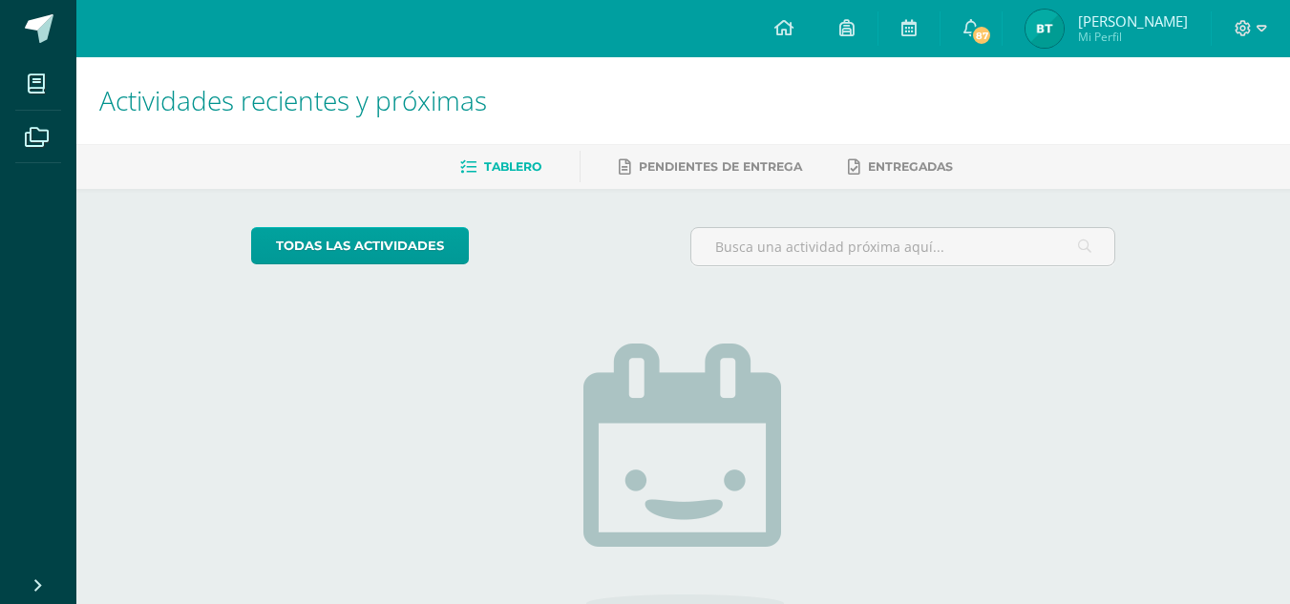
click at [1049, 23] on img at bounding box center [1044, 29] width 38 height 38
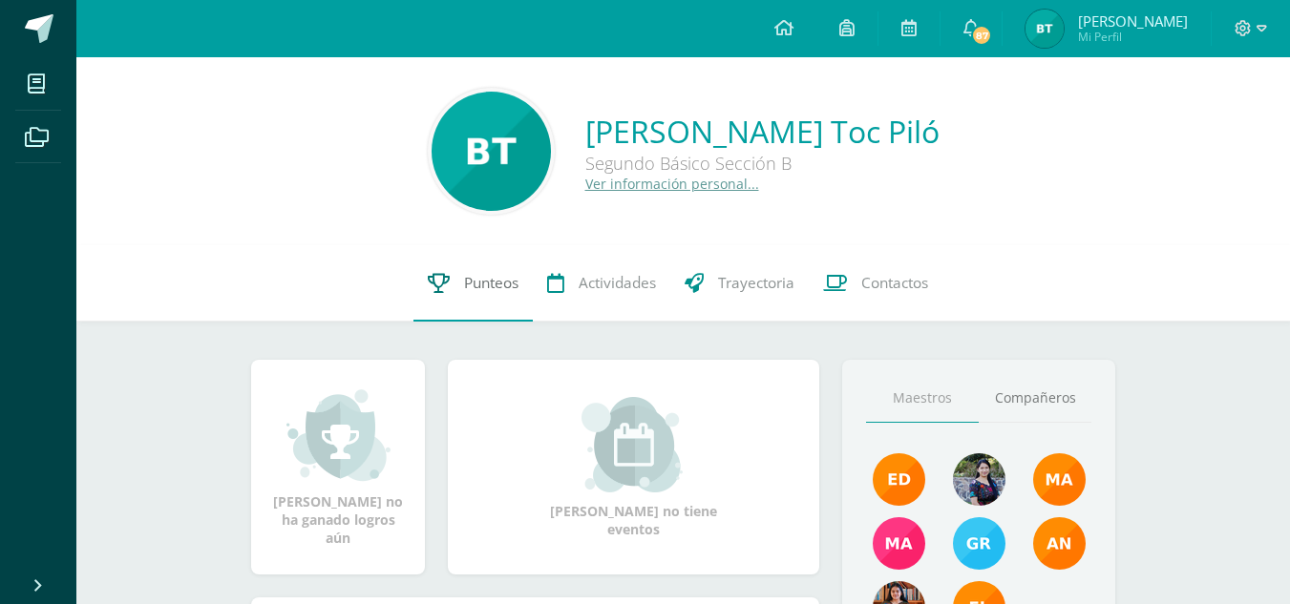
click at [455, 289] on link "Punteos" at bounding box center [472, 283] width 119 height 76
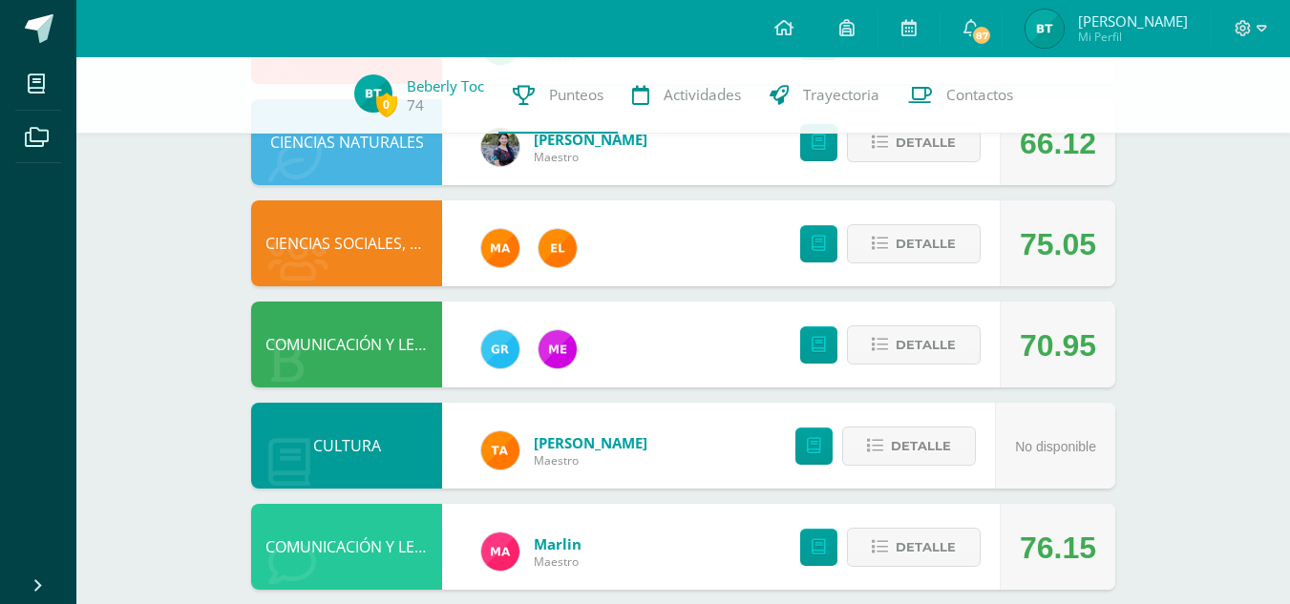
scroll to position [609, 0]
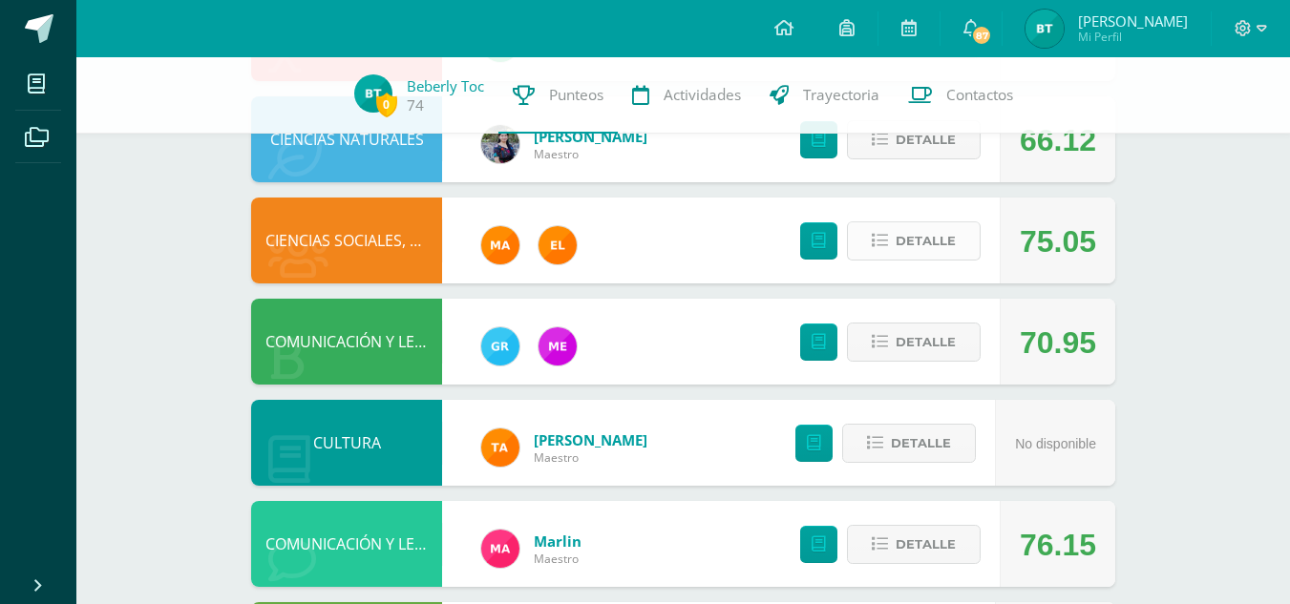
click at [949, 236] on span "Detalle" at bounding box center [925, 240] width 60 height 35
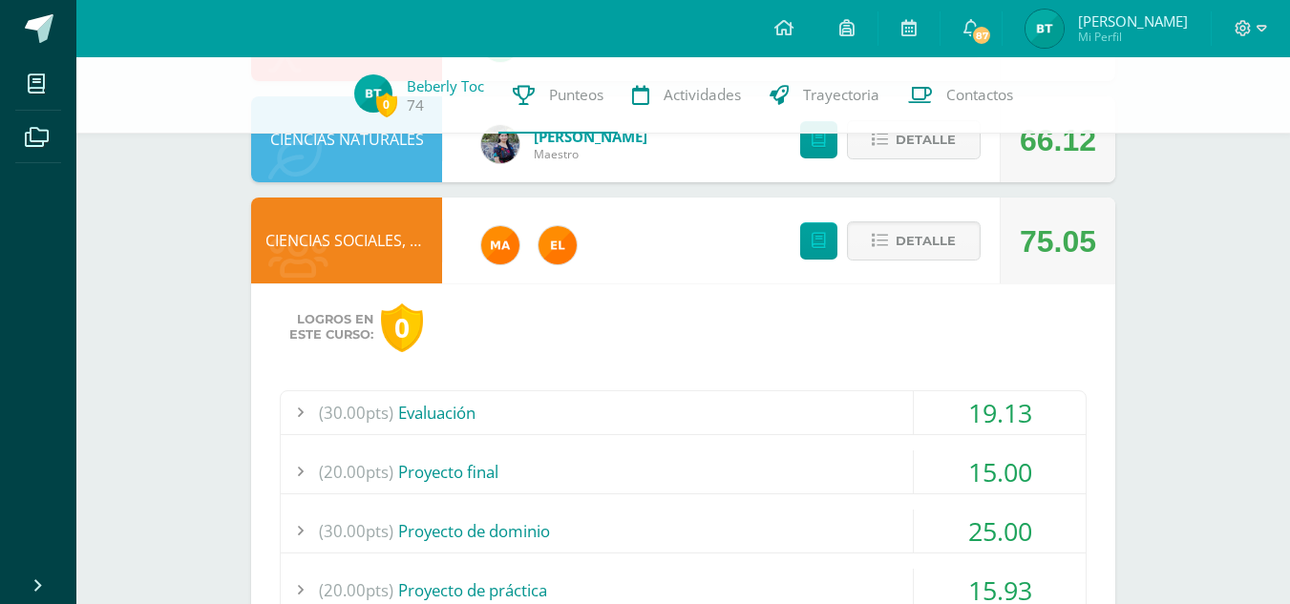
click at [932, 416] on div "19.13" at bounding box center [1000, 412] width 172 height 43
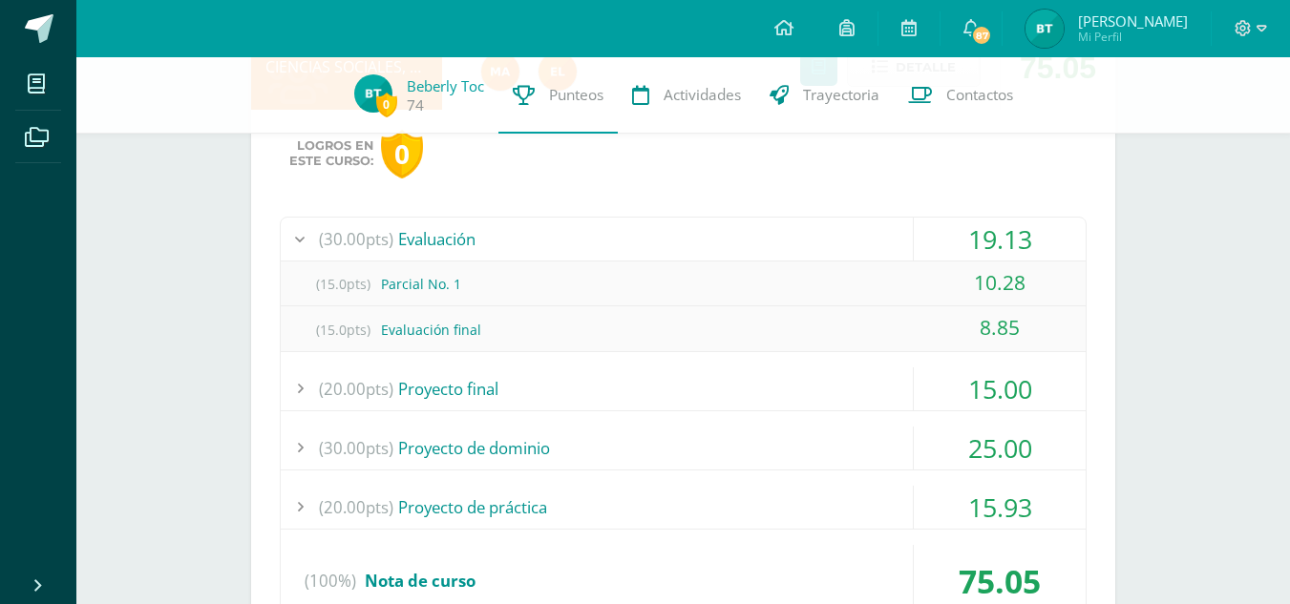
scroll to position [792, 0]
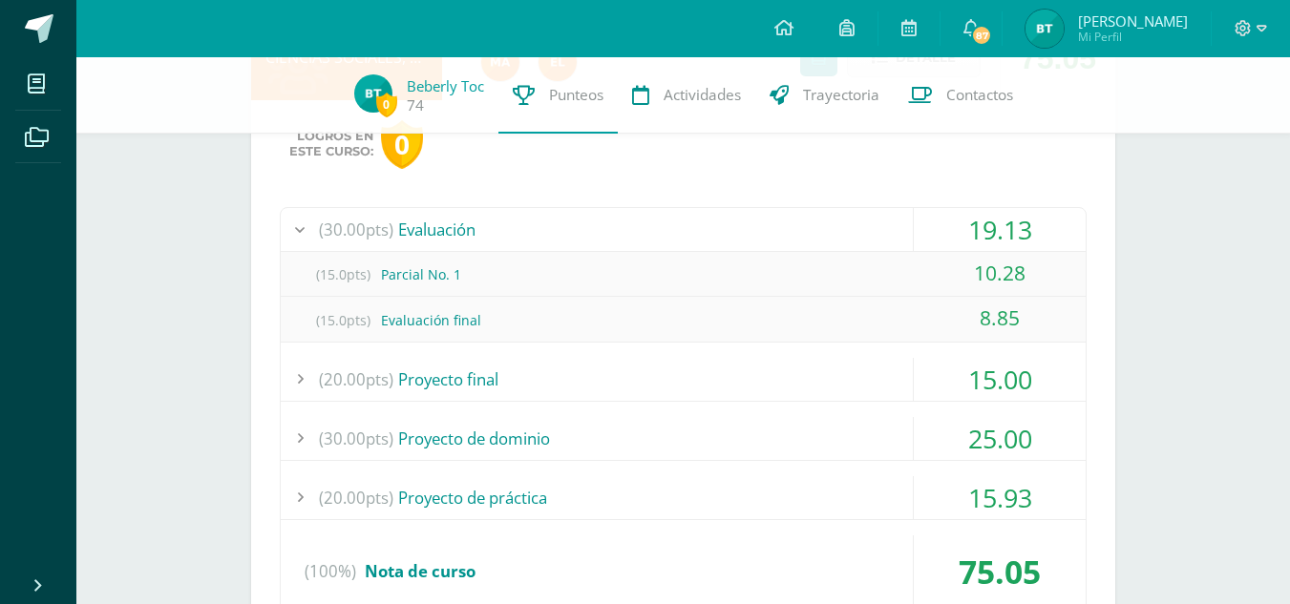
click at [846, 393] on div "(20.00pts) Proyecto final" at bounding box center [683, 379] width 805 height 43
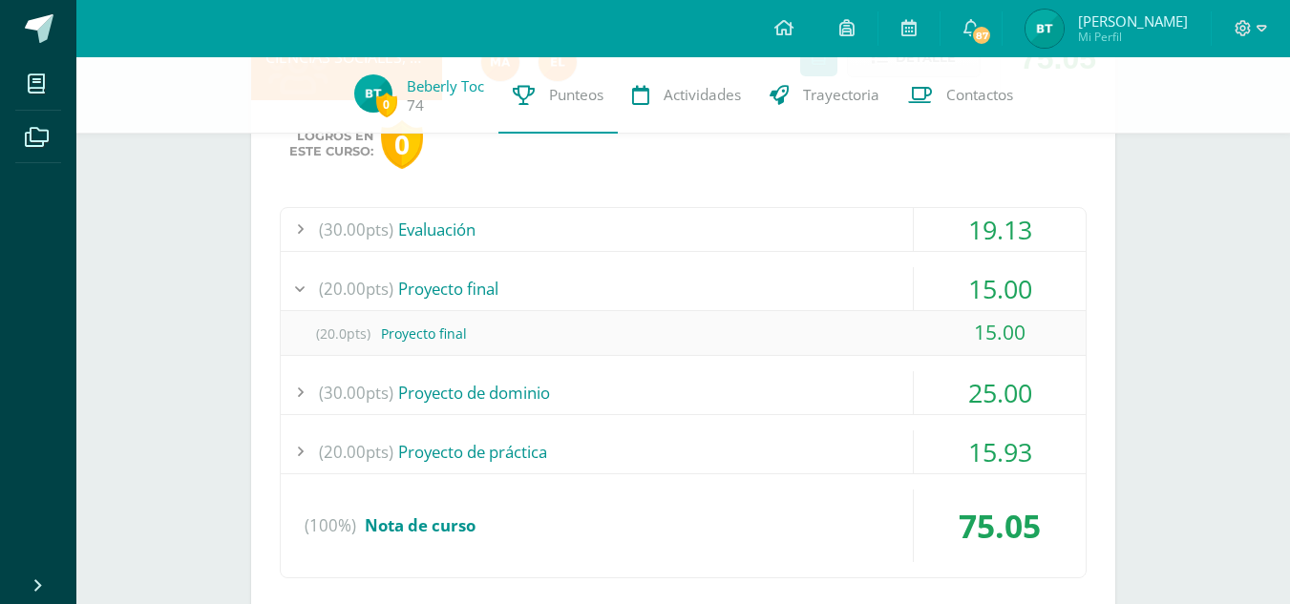
click at [836, 394] on div "(30.00pts) Proyecto de dominio" at bounding box center [683, 392] width 805 height 43
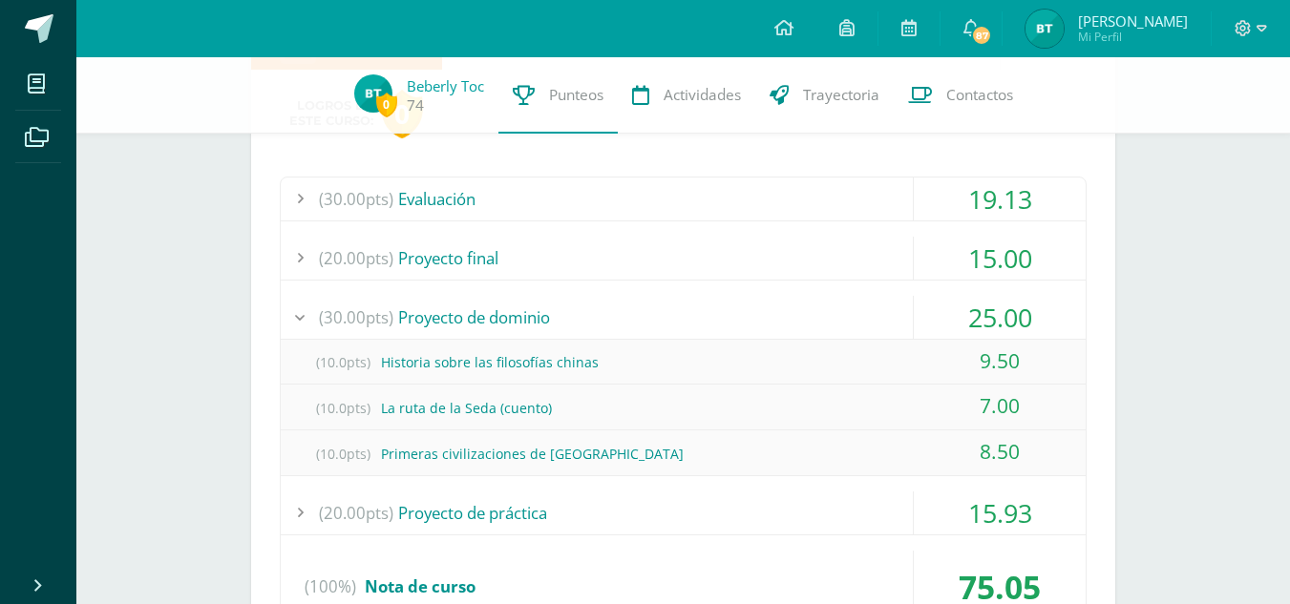
scroll to position [827, 0]
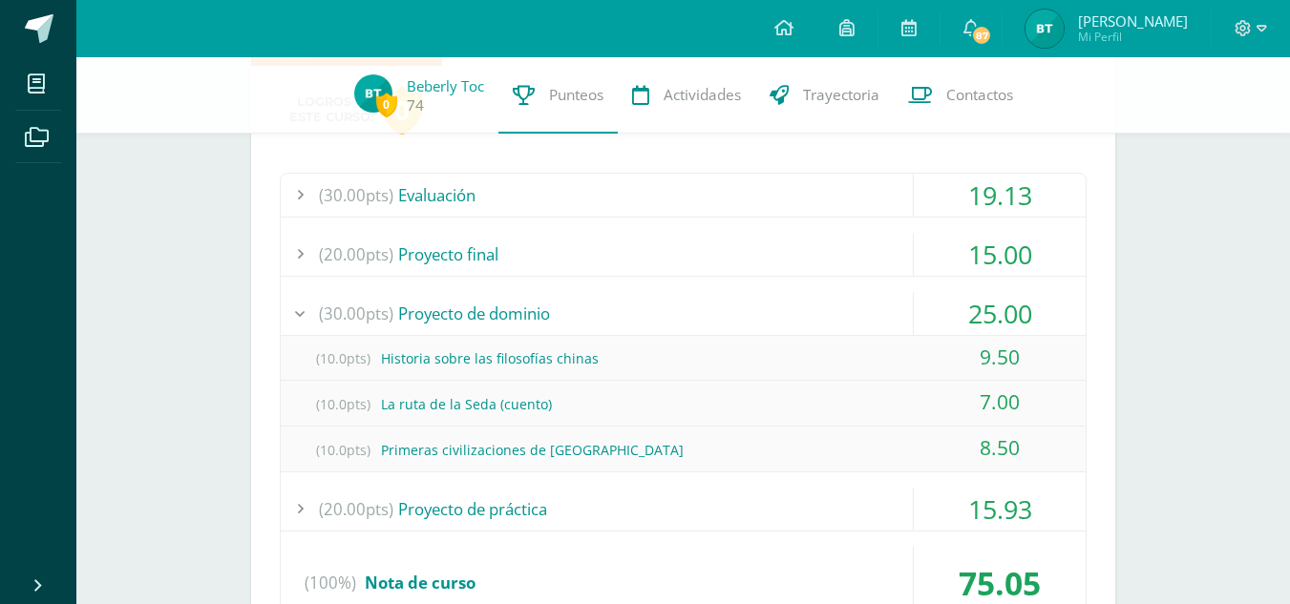
click at [853, 511] on div "(20.00pts) Proyecto de práctica" at bounding box center [683, 509] width 805 height 43
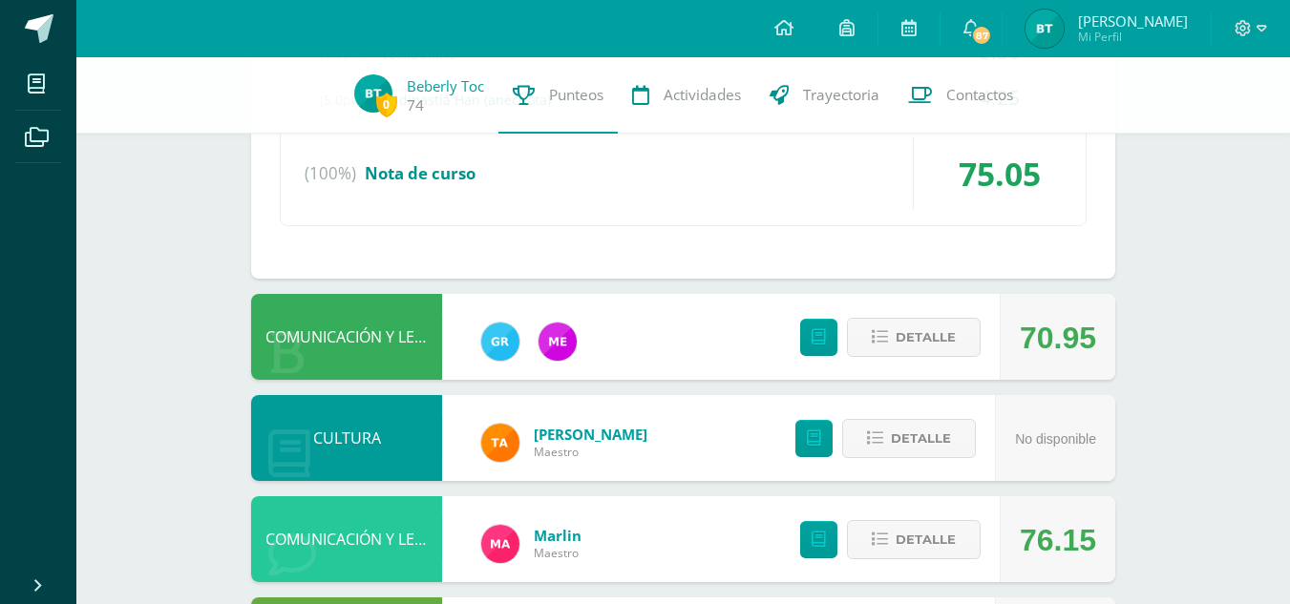
scroll to position [1284, 0]
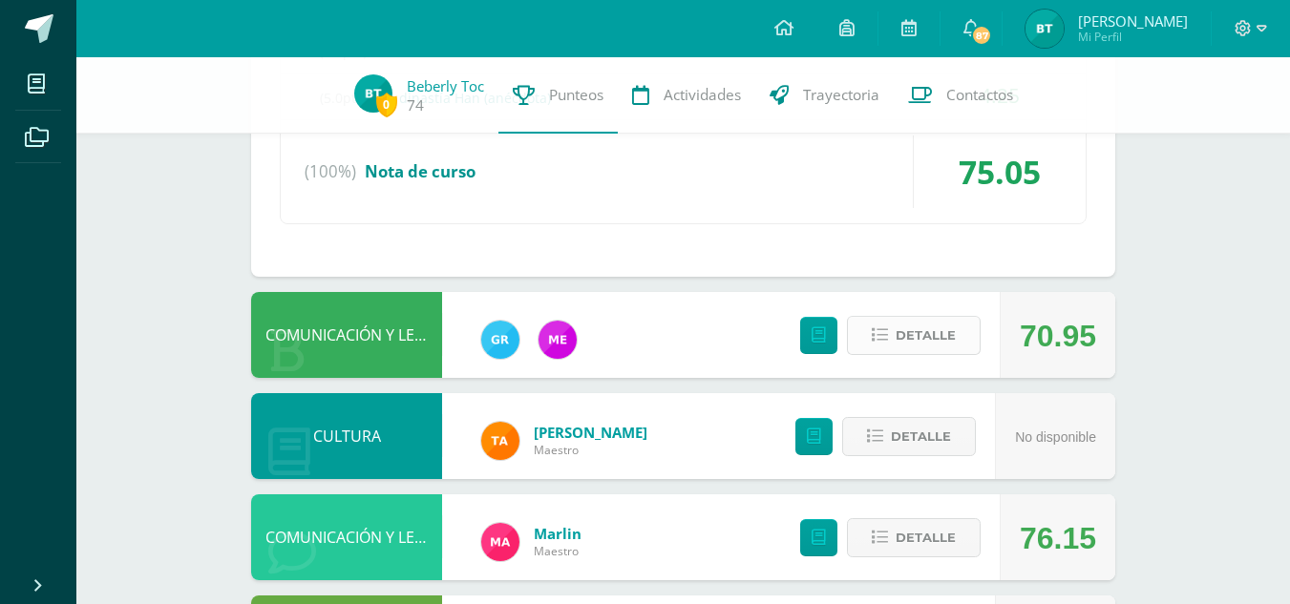
click at [879, 334] on icon at bounding box center [880, 335] width 16 height 16
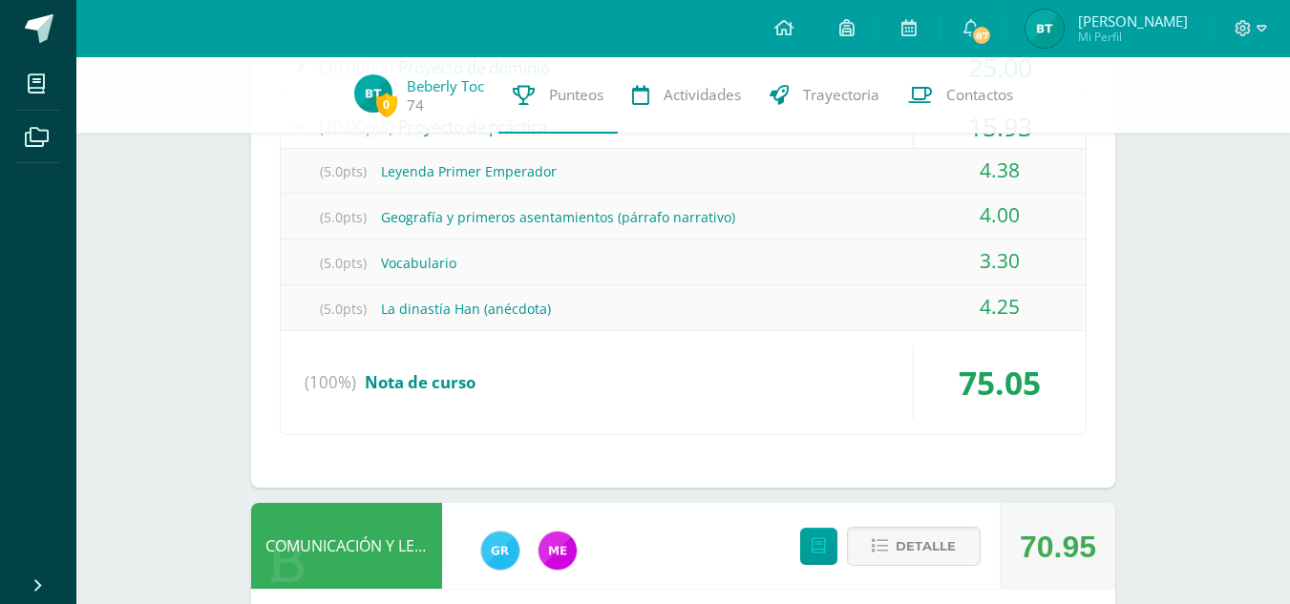
scroll to position [0, 0]
